Goal: Find specific page/section: Find specific page/section

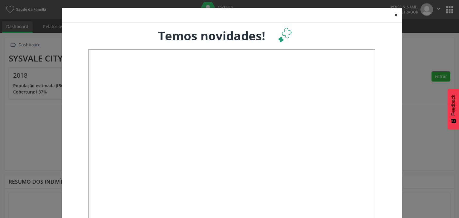
click at [392, 16] on button "×" at bounding box center [396, 15] width 12 height 15
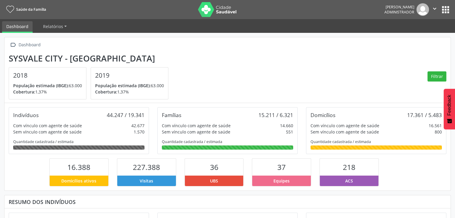
click at [445, 10] on button "apps" at bounding box center [445, 9] width 10 height 10
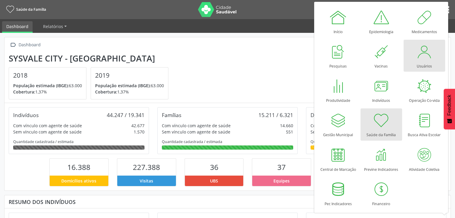
click at [412, 54] on link "Usuários" at bounding box center [424, 56] width 42 height 32
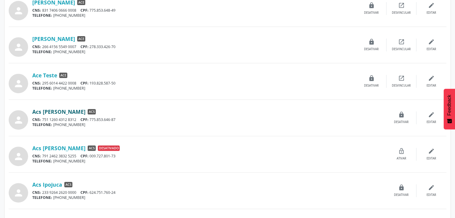
scroll to position [269, 0]
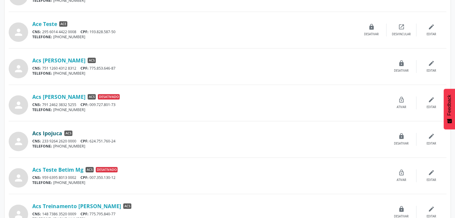
click at [37, 131] on link "Acs Ipojuca" at bounding box center [47, 133] width 30 height 7
